Goal: Information Seeking & Learning: Check status

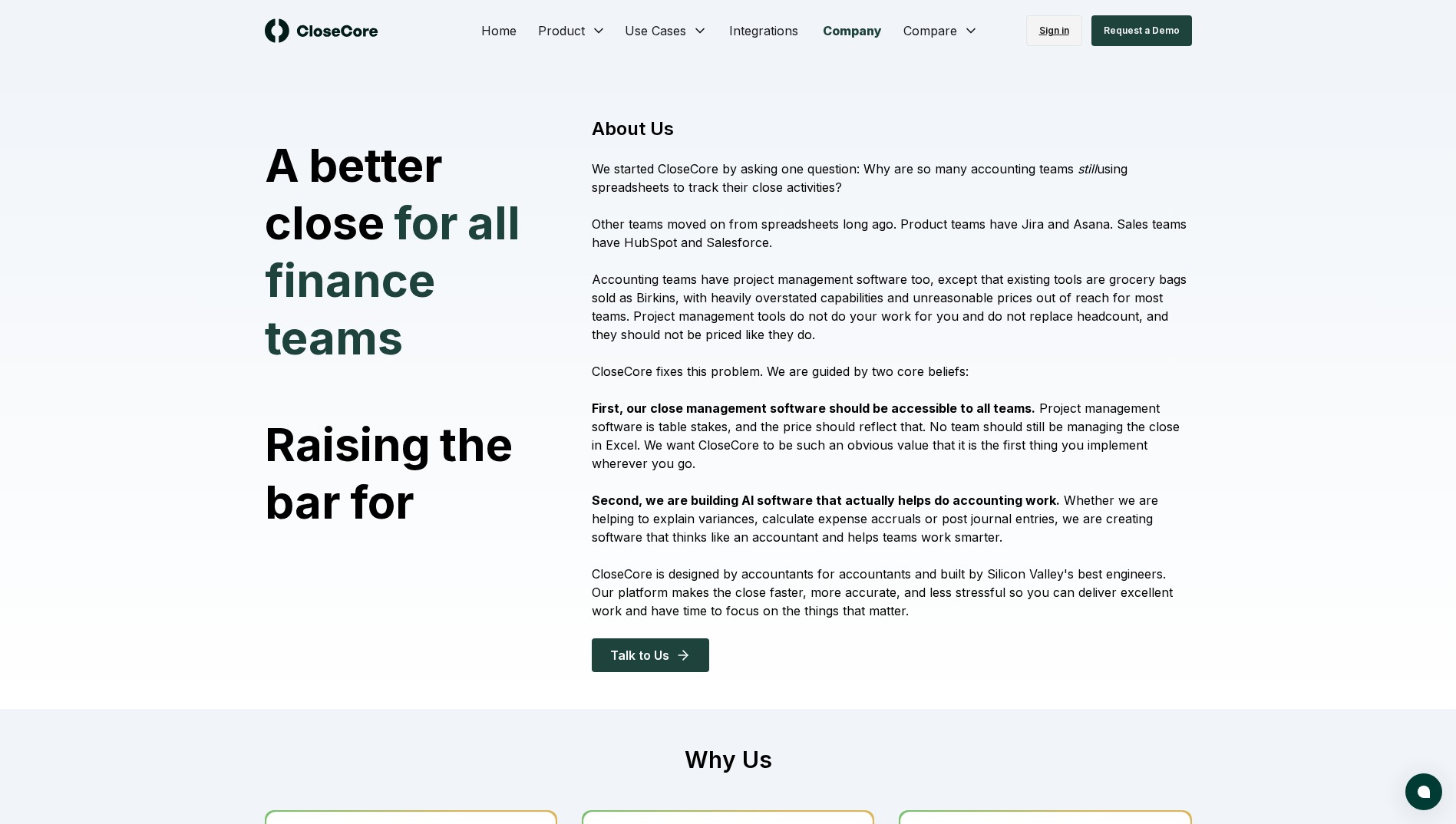
click at [1062, 27] on link "Sign in" at bounding box center [1053, 31] width 56 height 31
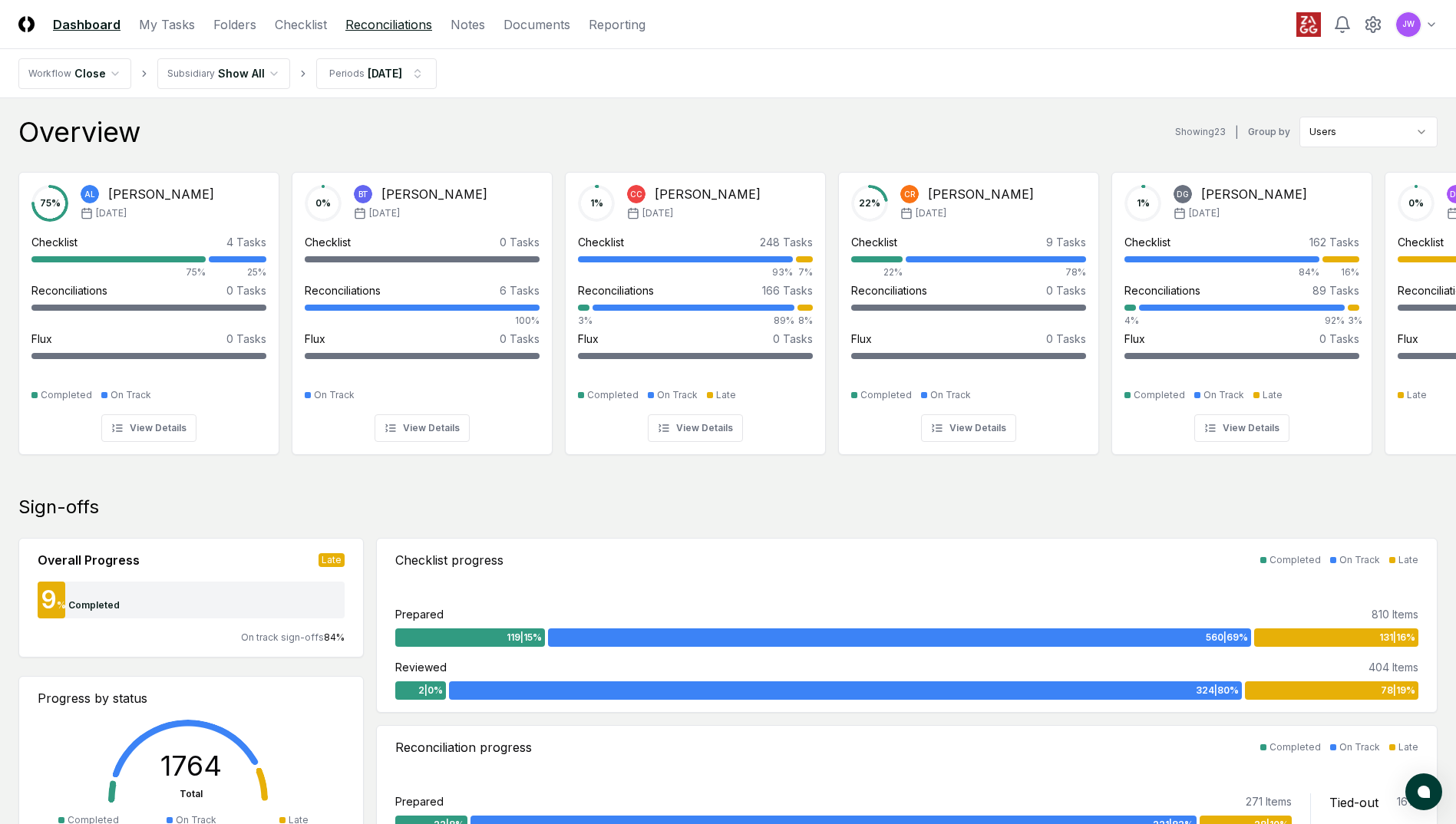
click at [404, 32] on link "Reconciliations" at bounding box center [389, 24] width 87 height 18
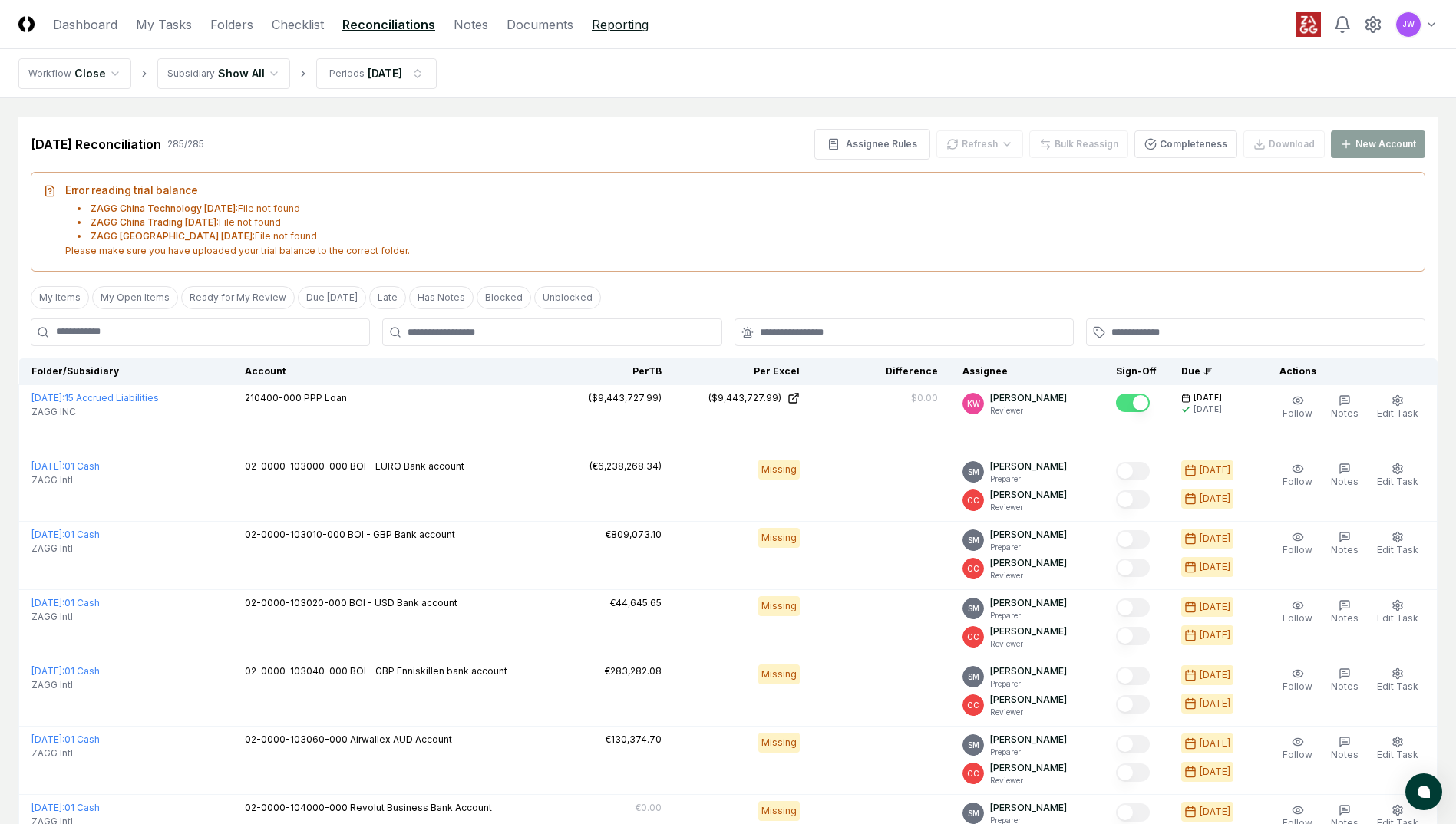
click at [613, 21] on link "Reporting" at bounding box center [620, 24] width 57 height 18
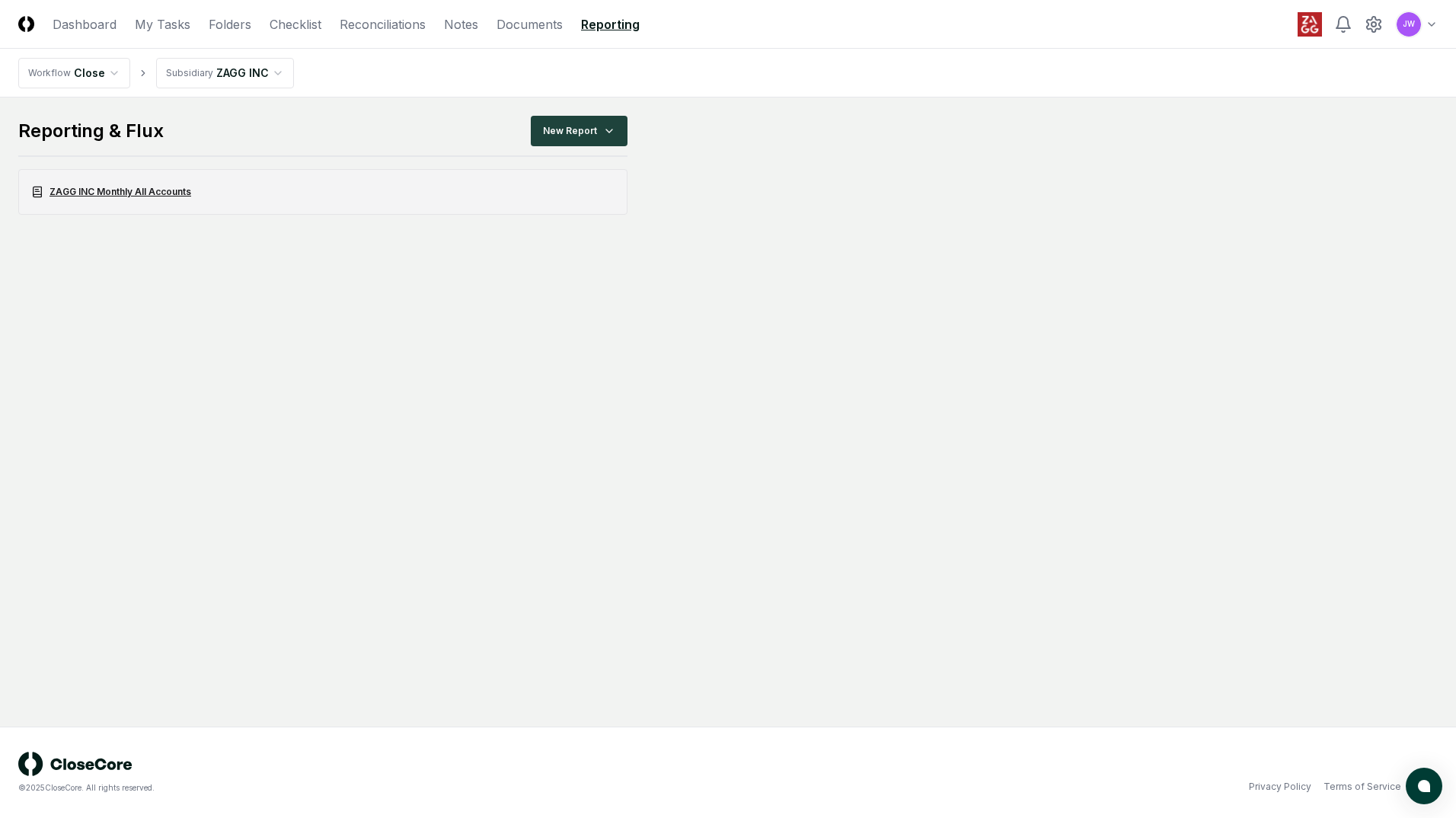
click at [126, 197] on link "ZAGG INC Monthly All Accounts" at bounding box center [322, 192] width 609 height 46
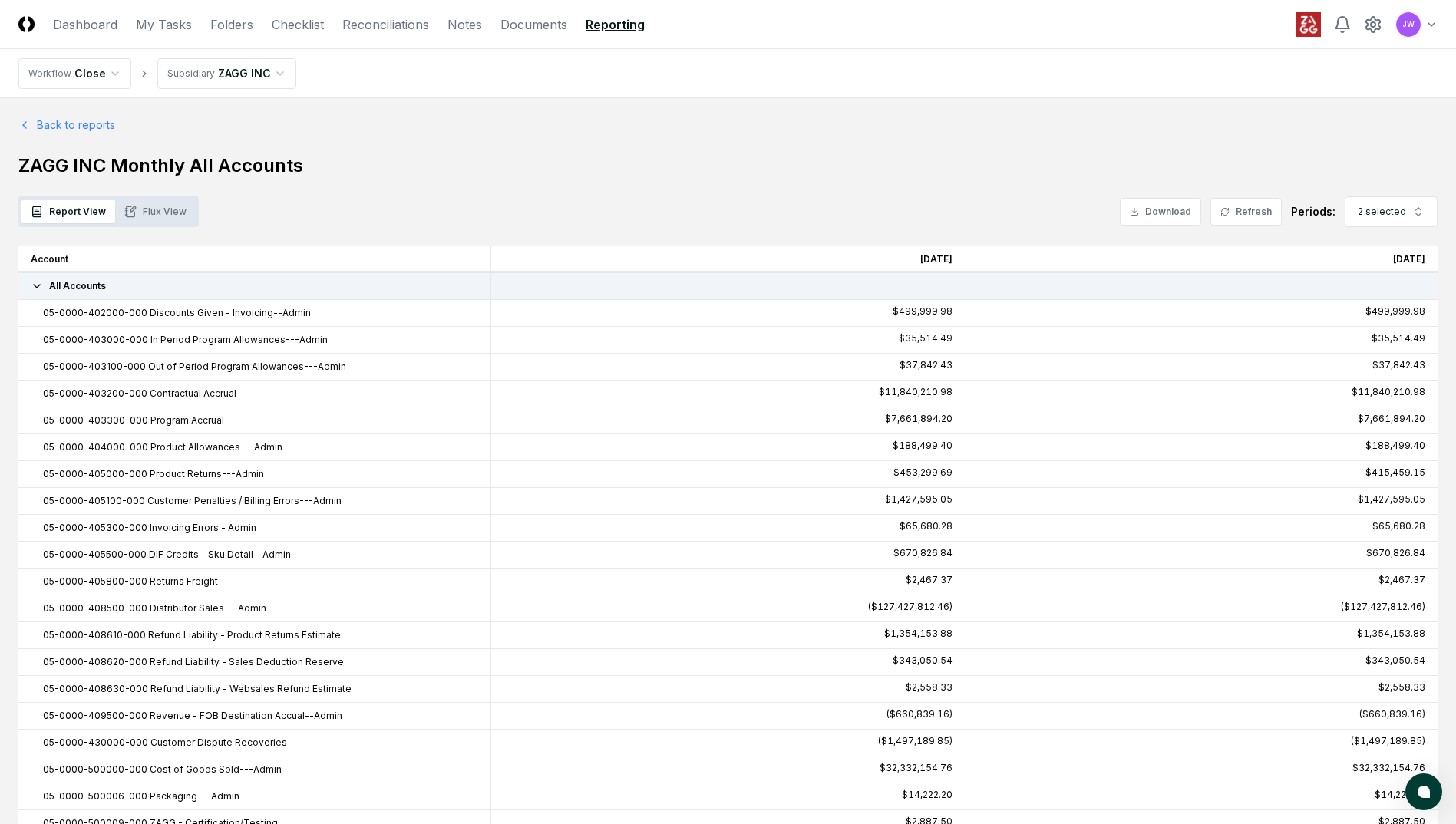
click at [159, 207] on button "Flux View" at bounding box center [155, 212] width 80 height 23
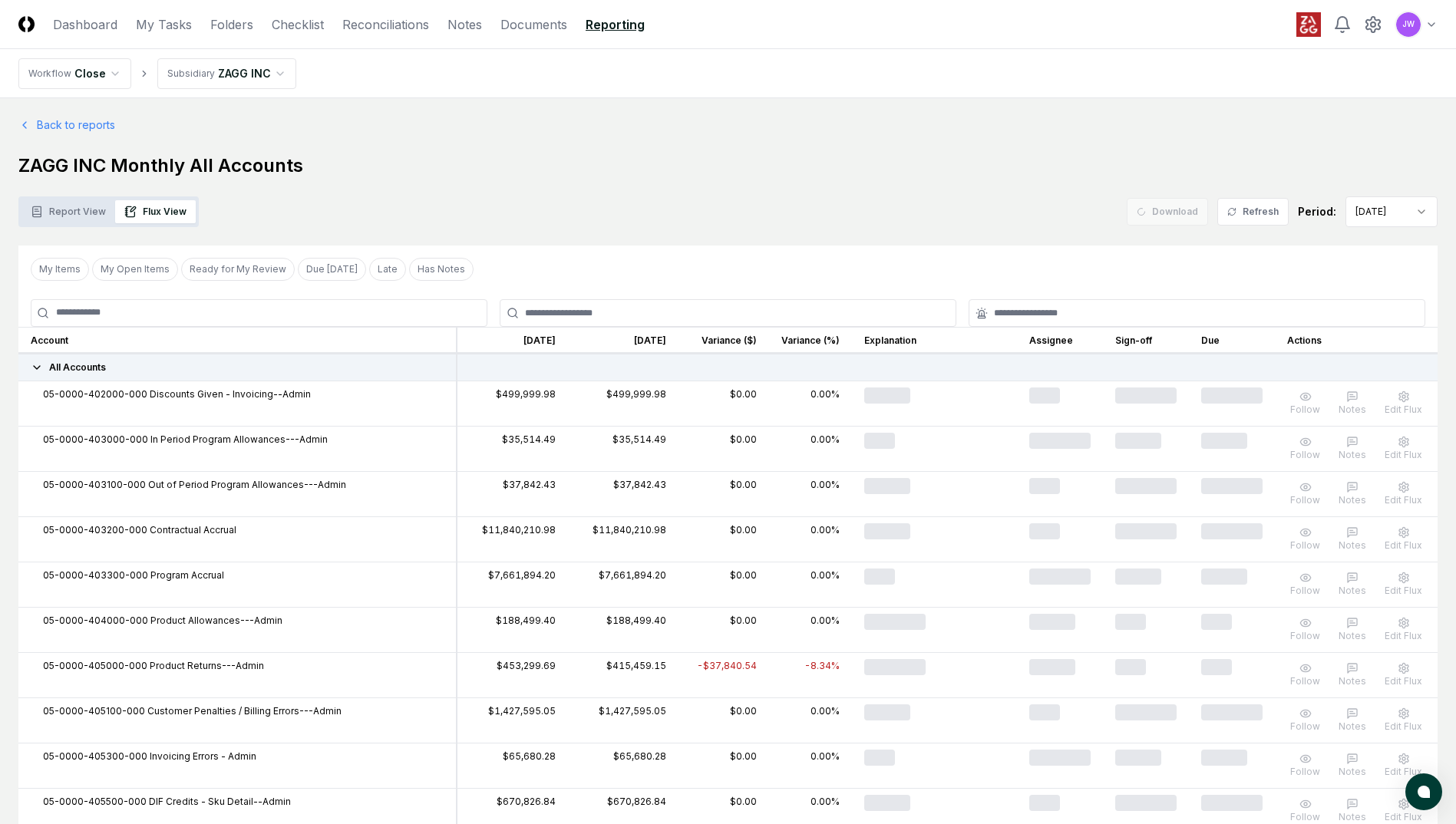
click at [68, 202] on button "Report View" at bounding box center [68, 212] width 94 height 23
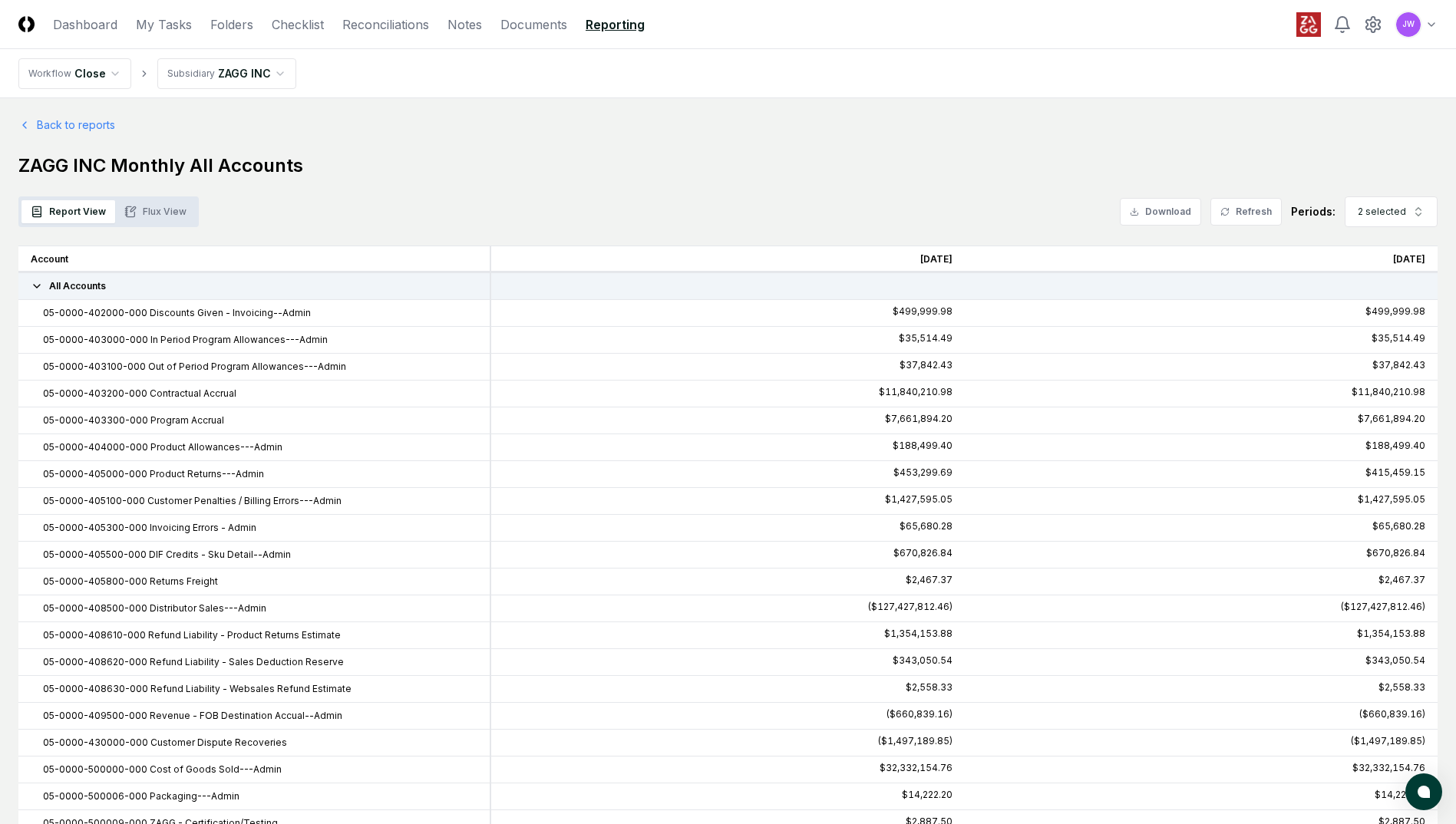
click at [142, 212] on button "Flux View" at bounding box center [155, 212] width 80 height 23
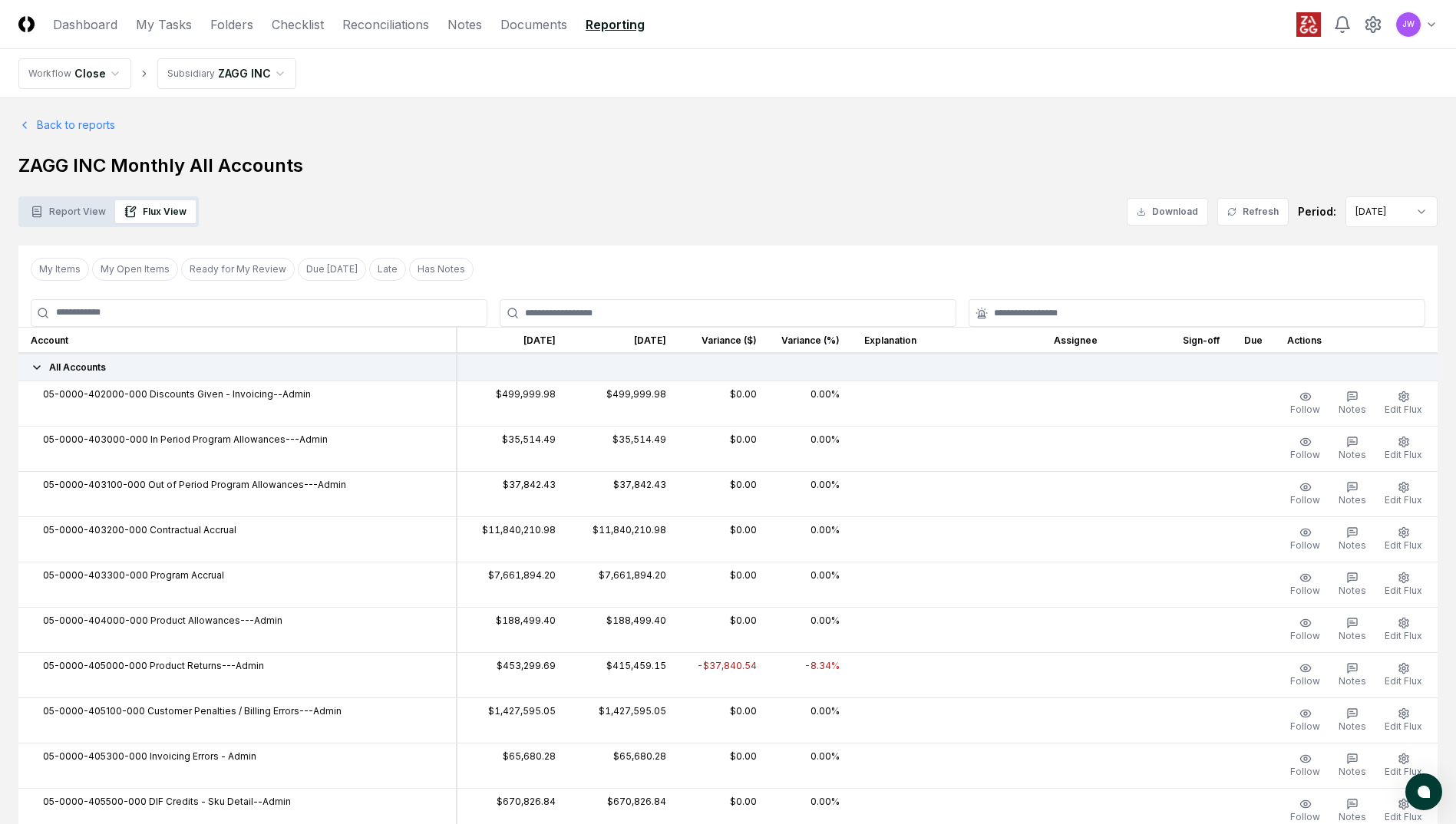
click at [61, 362] on span "All Accounts" at bounding box center [77, 368] width 57 height 14
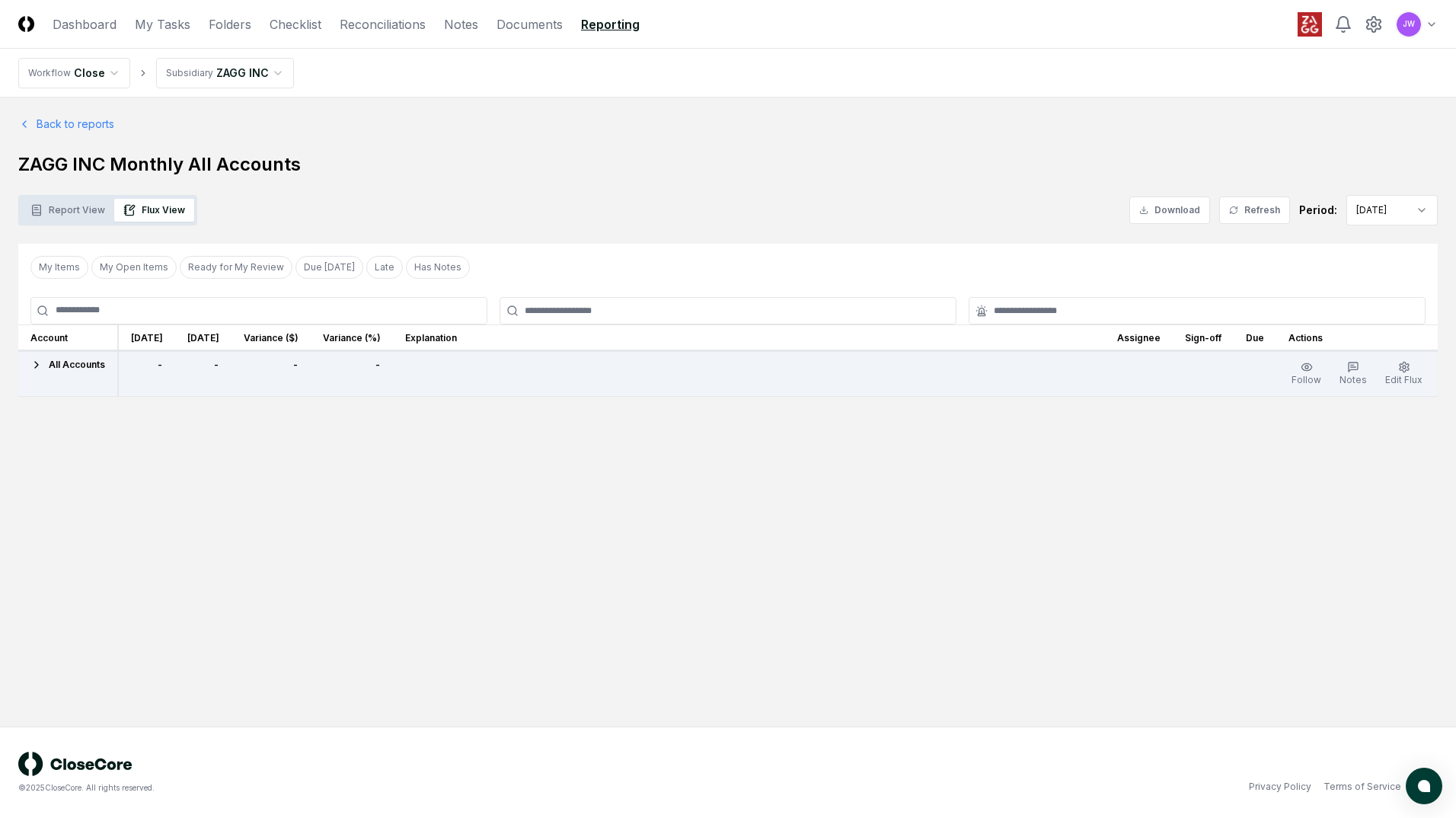
click at [61, 362] on span "All Accounts" at bounding box center [77, 365] width 56 height 14
